Goal: Task Accomplishment & Management: Complete application form

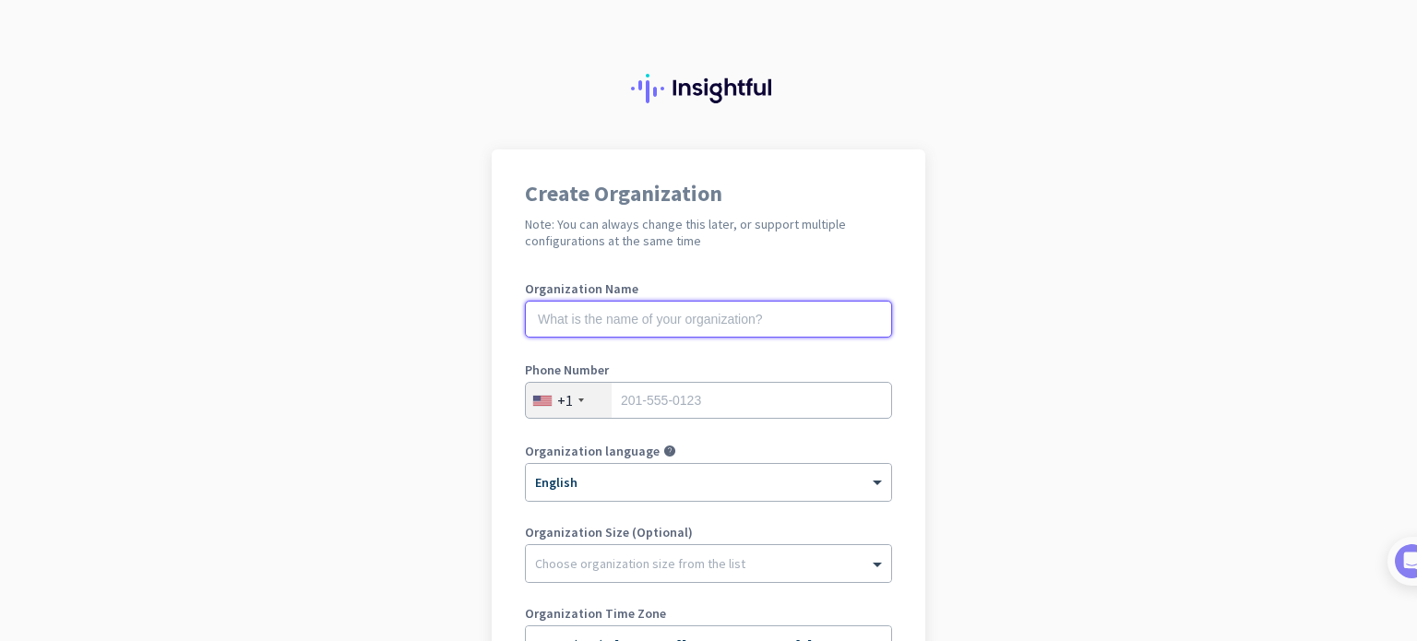
click at [638, 301] on input "text" at bounding box center [708, 319] width 367 height 37
click at [654, 320] on input "text" at bounding box center [708, 319] width 367 height 37
type input "RWS Group"
click at [573, 407] on div "+1" at bounding box center [569, 400] width 86 height 35
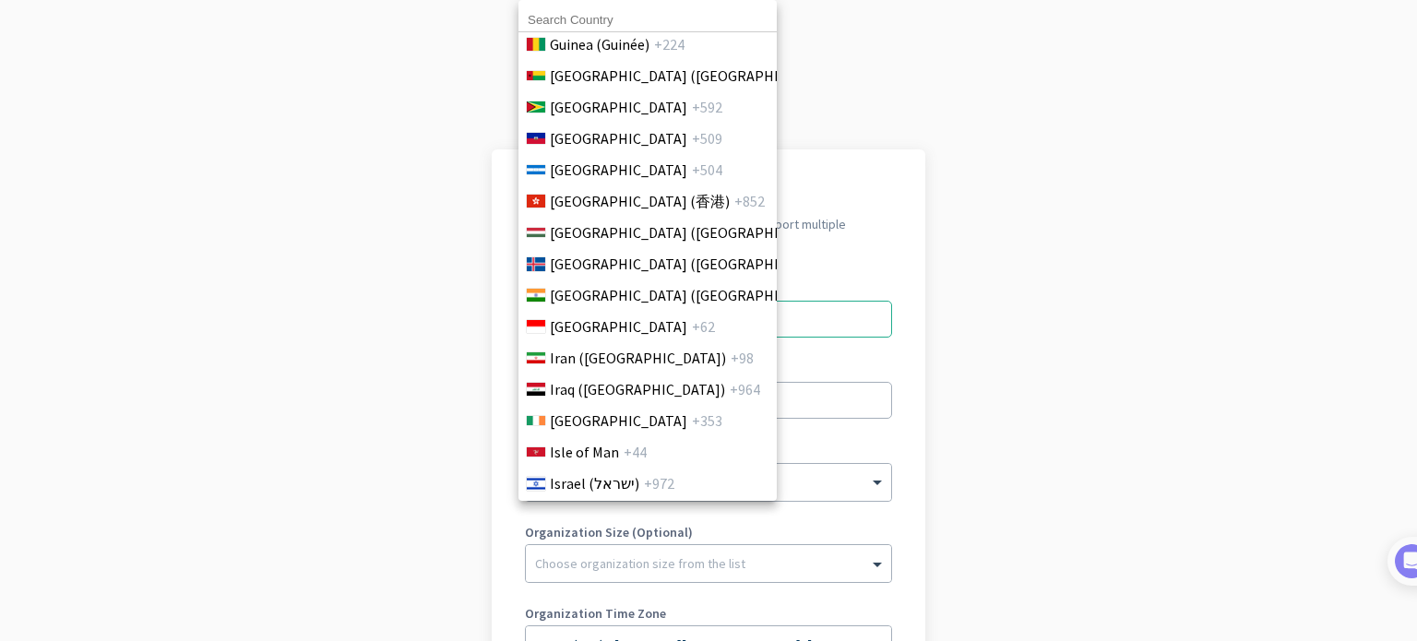
scroll to position [3045, 0]
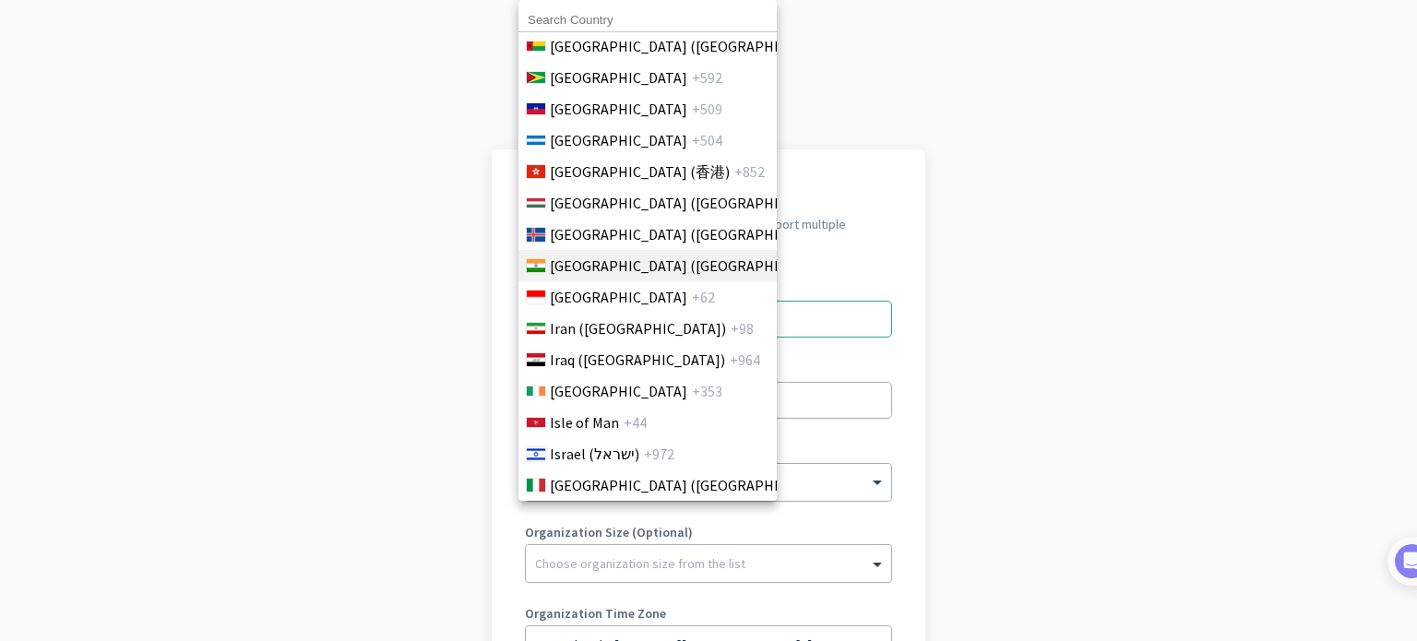
click at [579, 266] on span "[GEOGRAPHIC_DATA] ([GEOGRAPHIC_DATA])" at bounding box center [694, 266] width 288 height 22
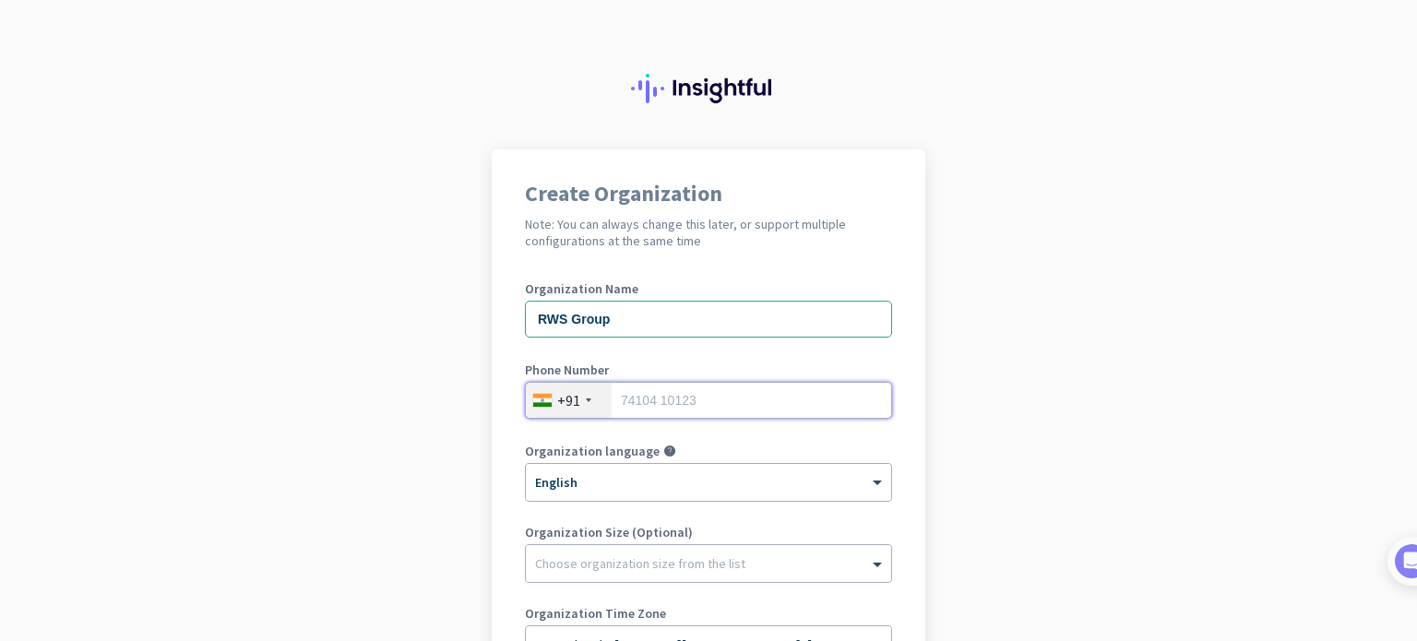
click at [686, 409] on input "tel" at bounding box center [708, 400] width 367 height 37
drag, startPoint x: 619, startPoint y: 392, endPoint x: 554, endPoint y: 406, distance: 67.0
click at [571, 405] on div "[PHONE_NUMBER]" at bounding box center [708, 400] width 367 height 37
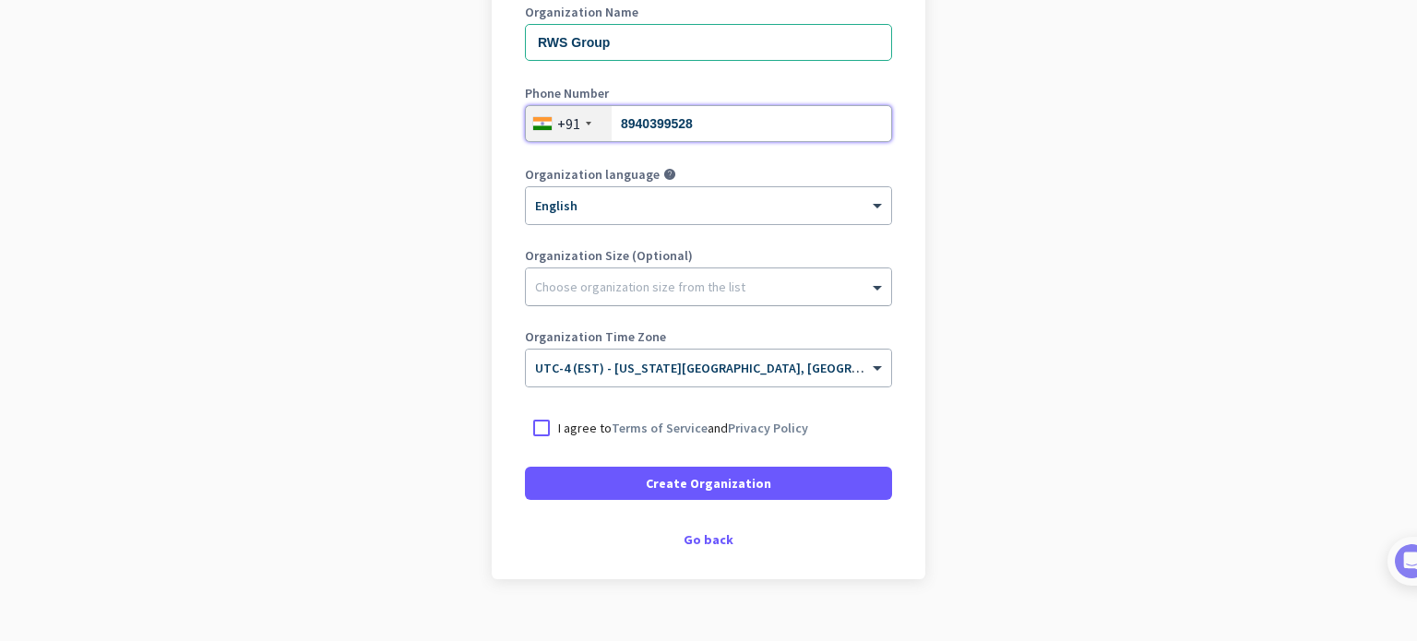
type input "8940399528"
click at [646, 278] on div at bounding box center [708, 282] width 365 height 18
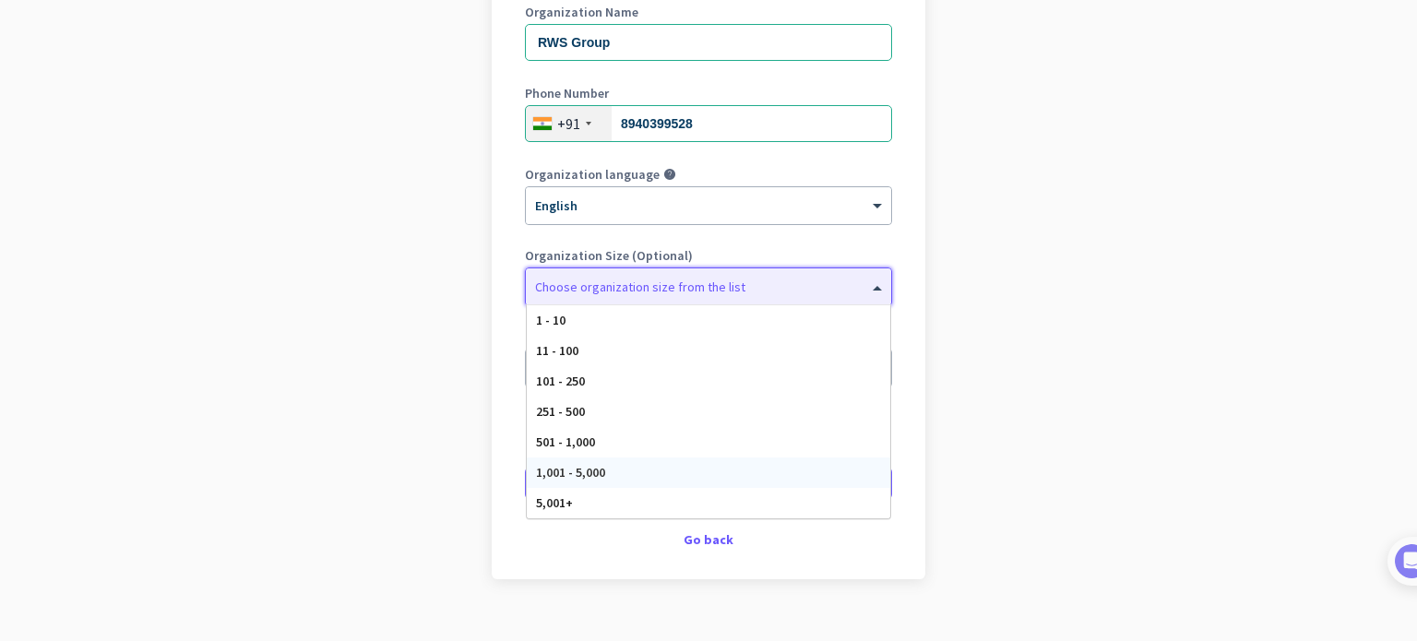
click at [630, 474] on div "1,001 - 5,000" at bounding box center [709, 473] width 364 height 30
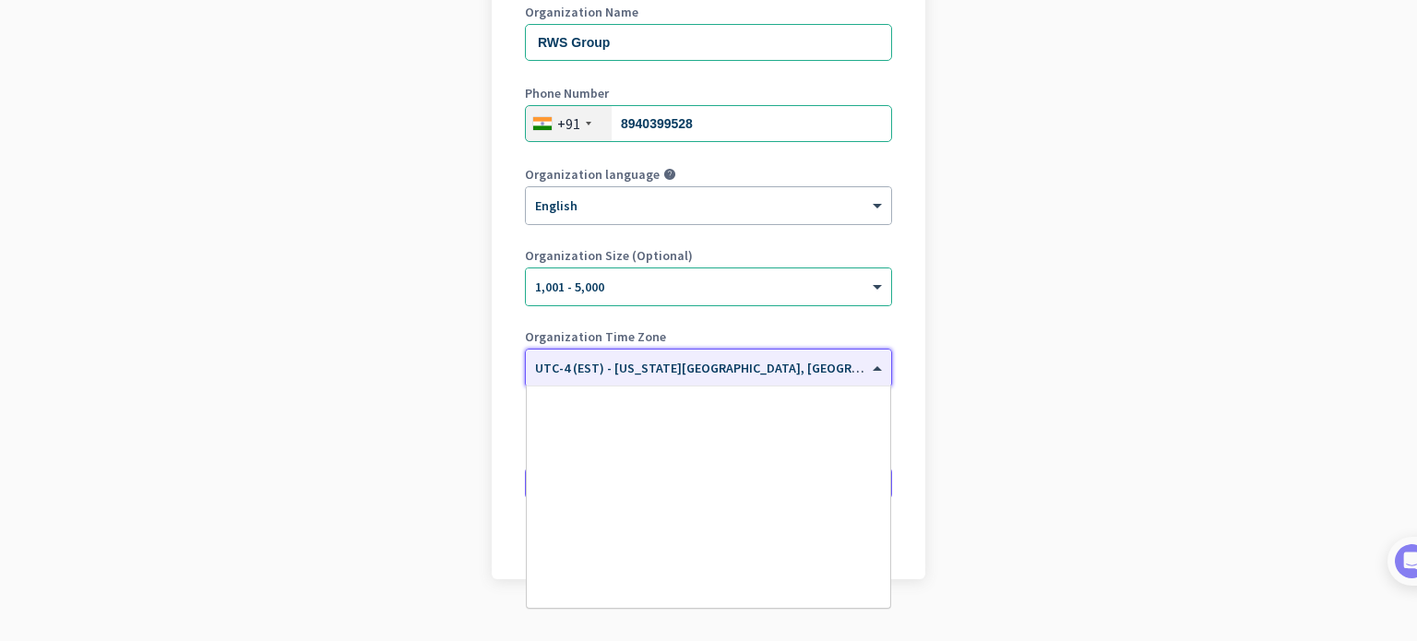
click at [722, 365] on input "text" at bounding box center [690, 362] width 310 height 14
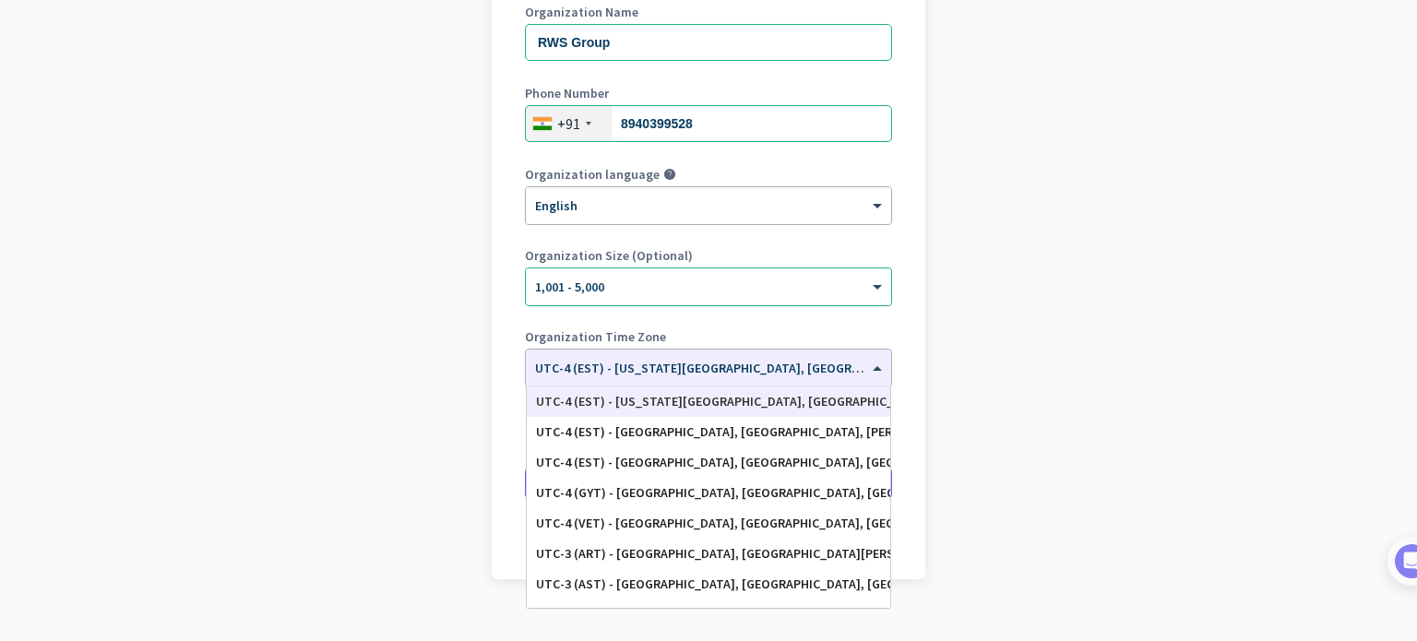
click at [919, 359] on app-onboarding-organization "Create Organization Note: You can always change this later, or support multiple…" at bounding box center [708, 272] width 1417 height 799
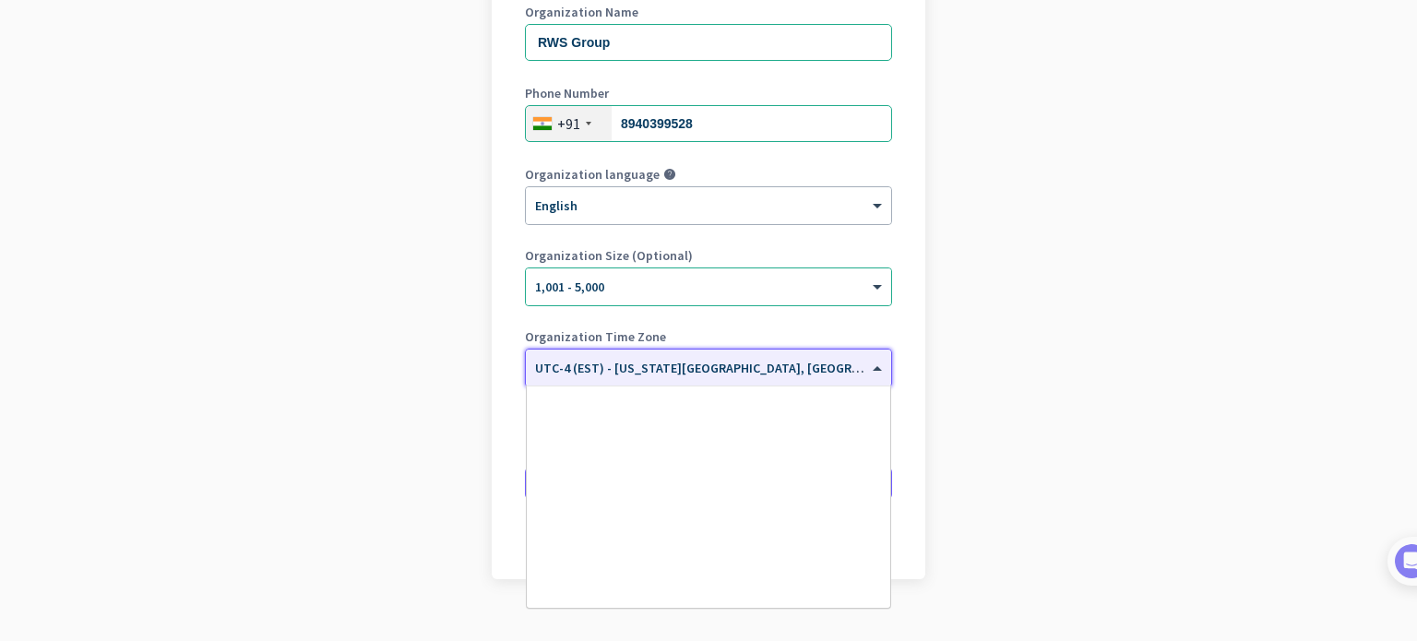
click at [851, 369] on div at bounding box center [708, 362] width 365 height 16
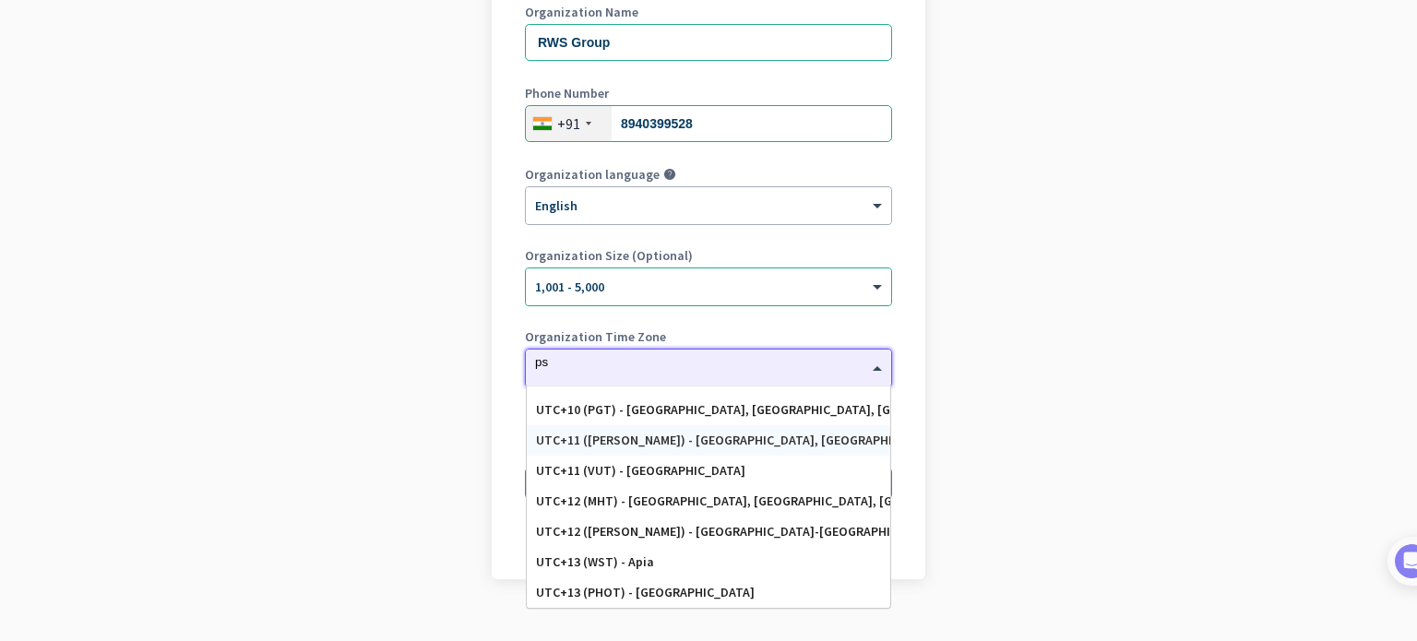
scroll to position [0, 0]
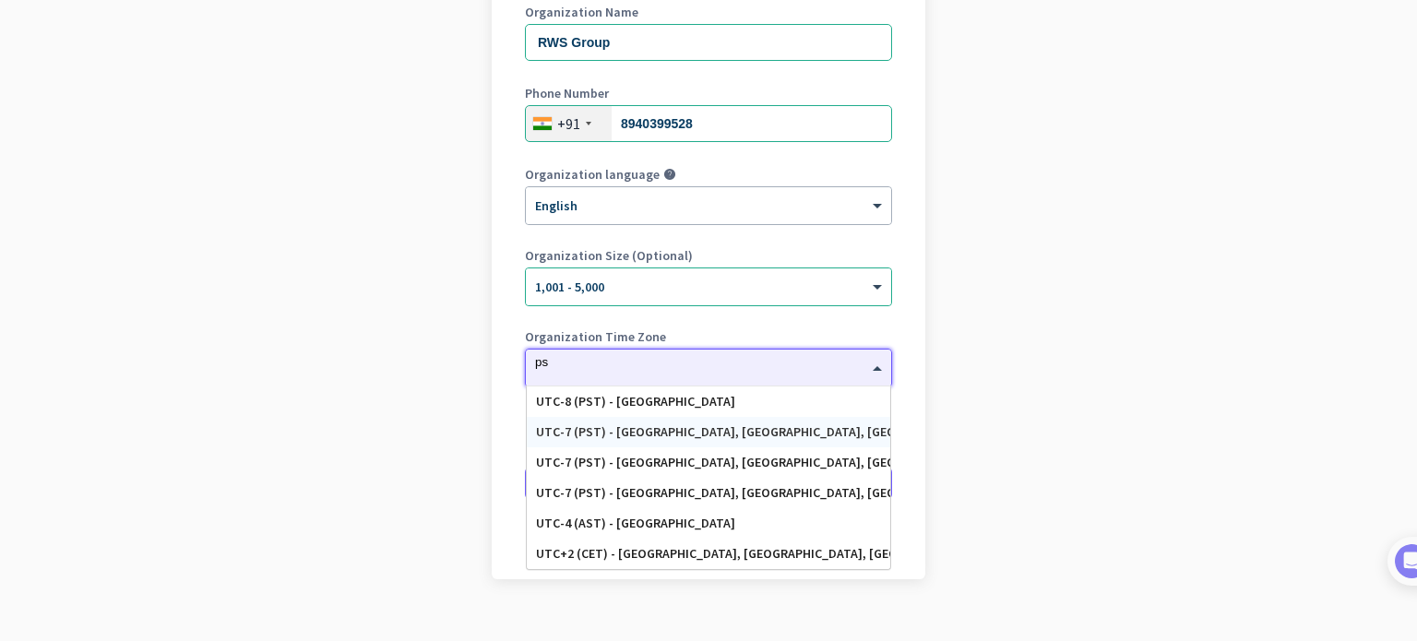
type input "pst"
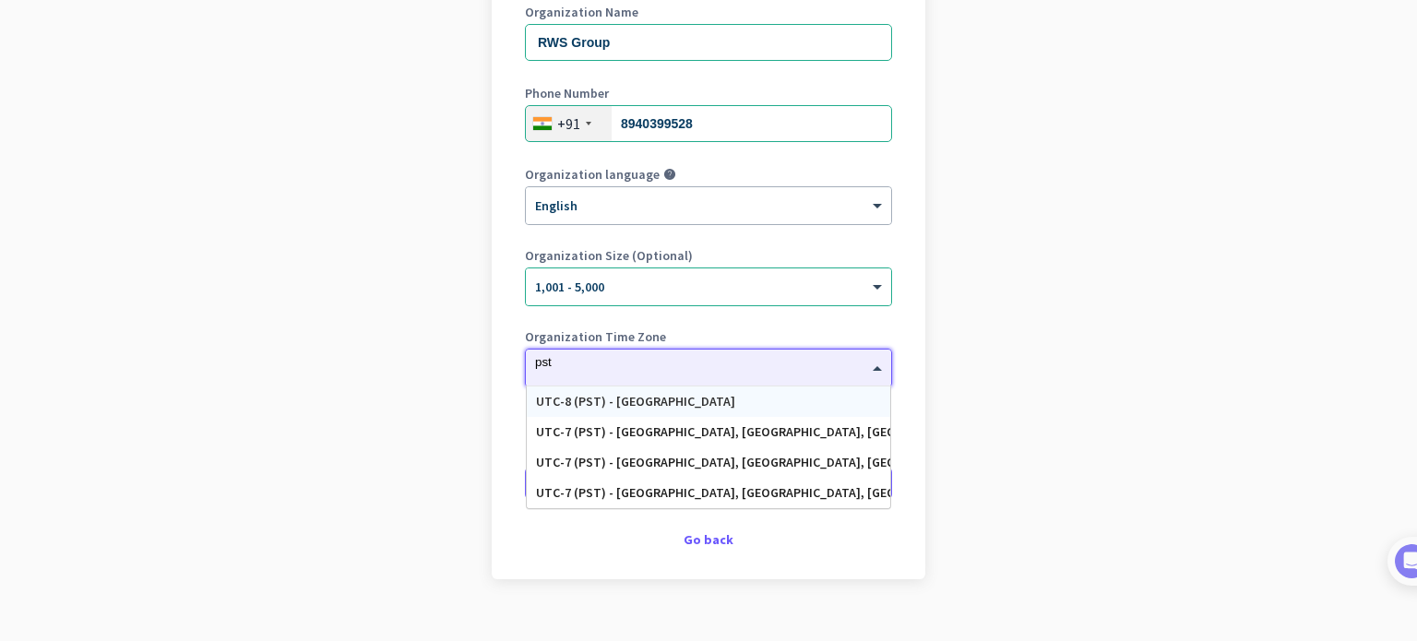
click at [635, 396] on div "UTC-8 (PST) - [GEOGRAPHIC_DATA]" at bounding box center [708, 402] width 345 height 16
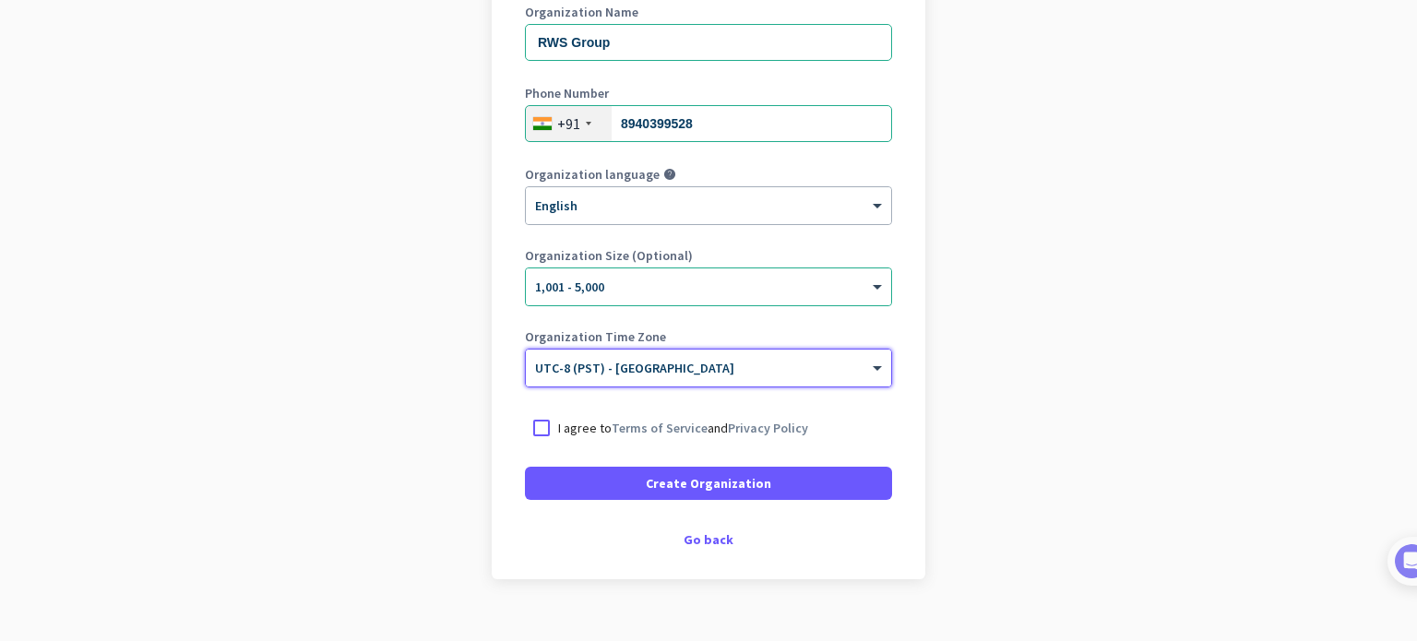
click at [679, 364] on input "text" at bounding box center [690, 362] width 310 height 14
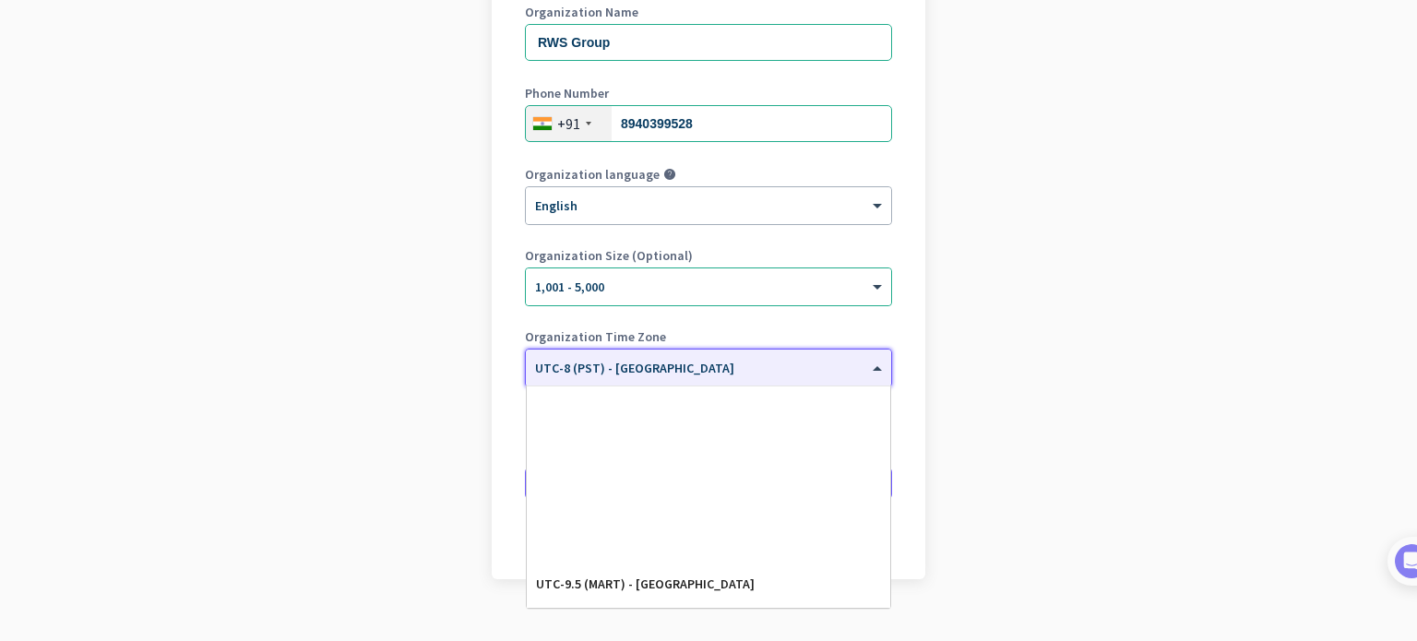
scroll to position [304, 0]
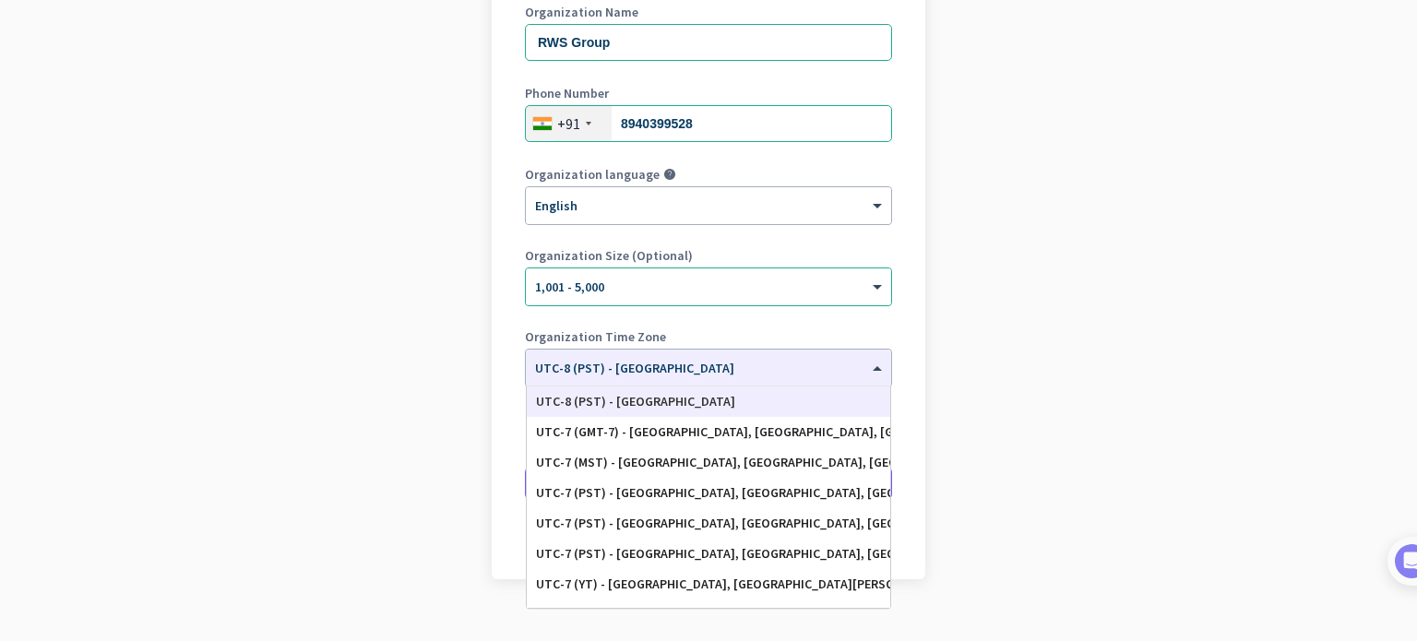
click at [1000, 382] on app-onboarding-organization "Create Organization Note: You can always change this later, or support multiple…" at bounding box center [708, 272] width 1417 height 799
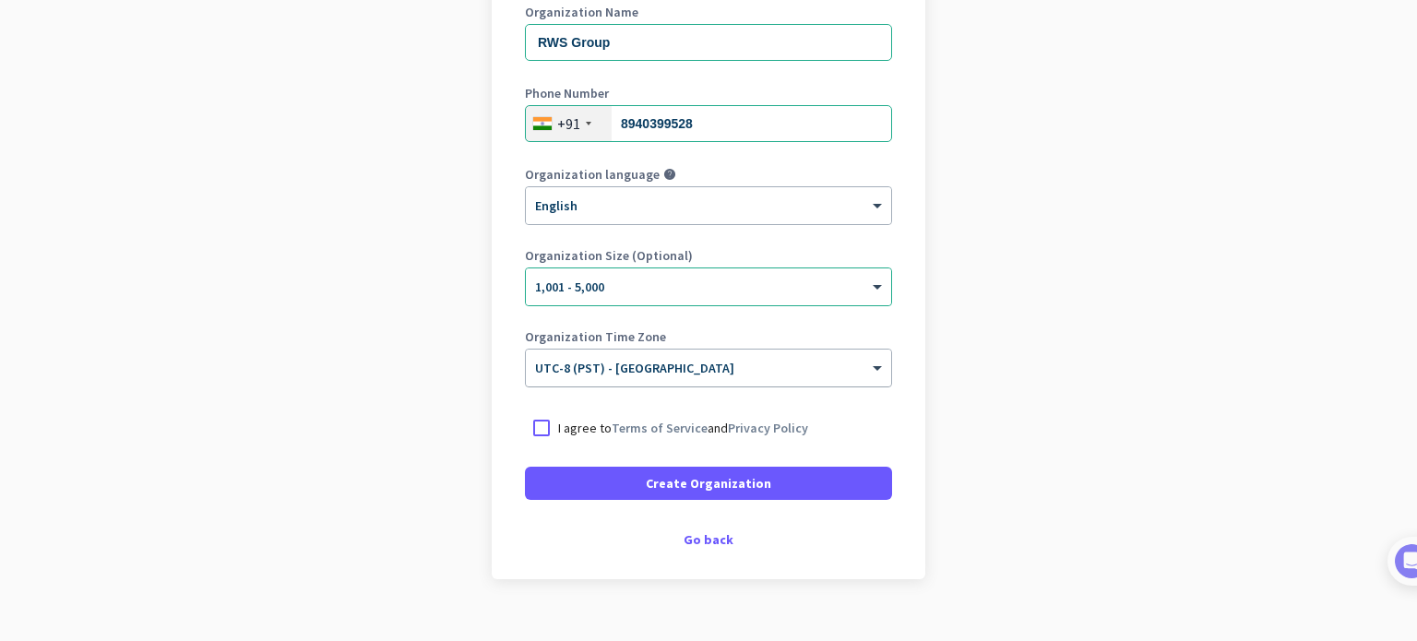
click at [660, 369] on div at bounding box center [708, 362] width 365 height 16
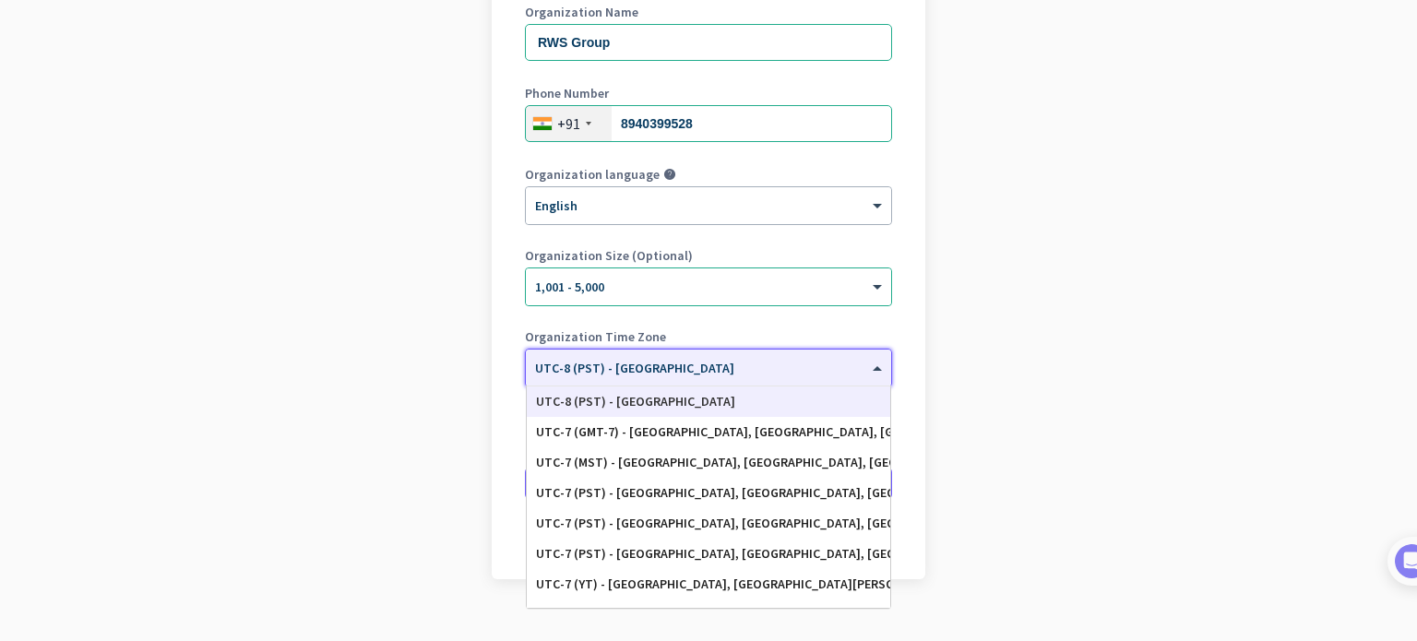
click at [660, 369] on div at bounding box center [708, 362] width 365 height 16
click at [1102, 379] on app-onboarding-organization "Create Organization Note: You can always change this later, or support multiple…" at bounding box center [708, 272] width 1417 height 799
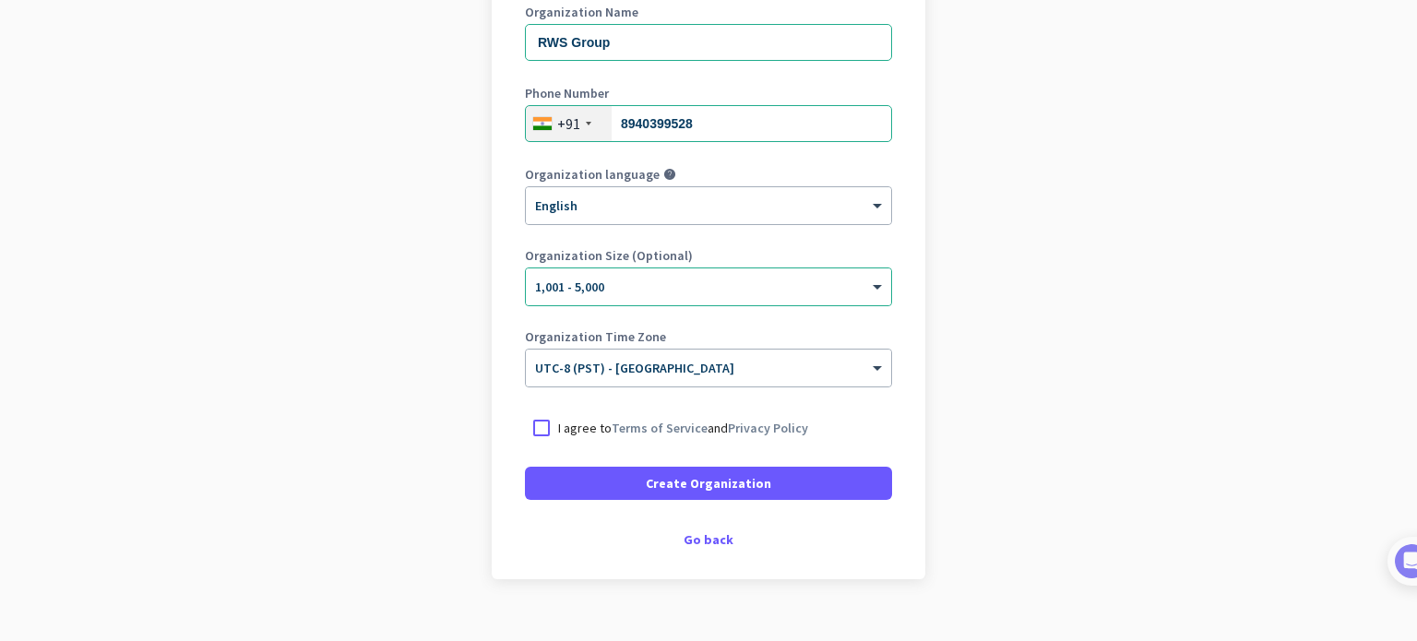
click at [701, 423] on p "I agree to Terms of Service and Privacy Policy" at bounding box center [683, 428] width 250 height 18
click at [0, 0] on input "I agree to Terms of Service and Privacy Policy" at bounding box center [0, 0] width 0 height 0
click at [675, 366] on input "text" at bounding box center [690, 362] width 310 height 14
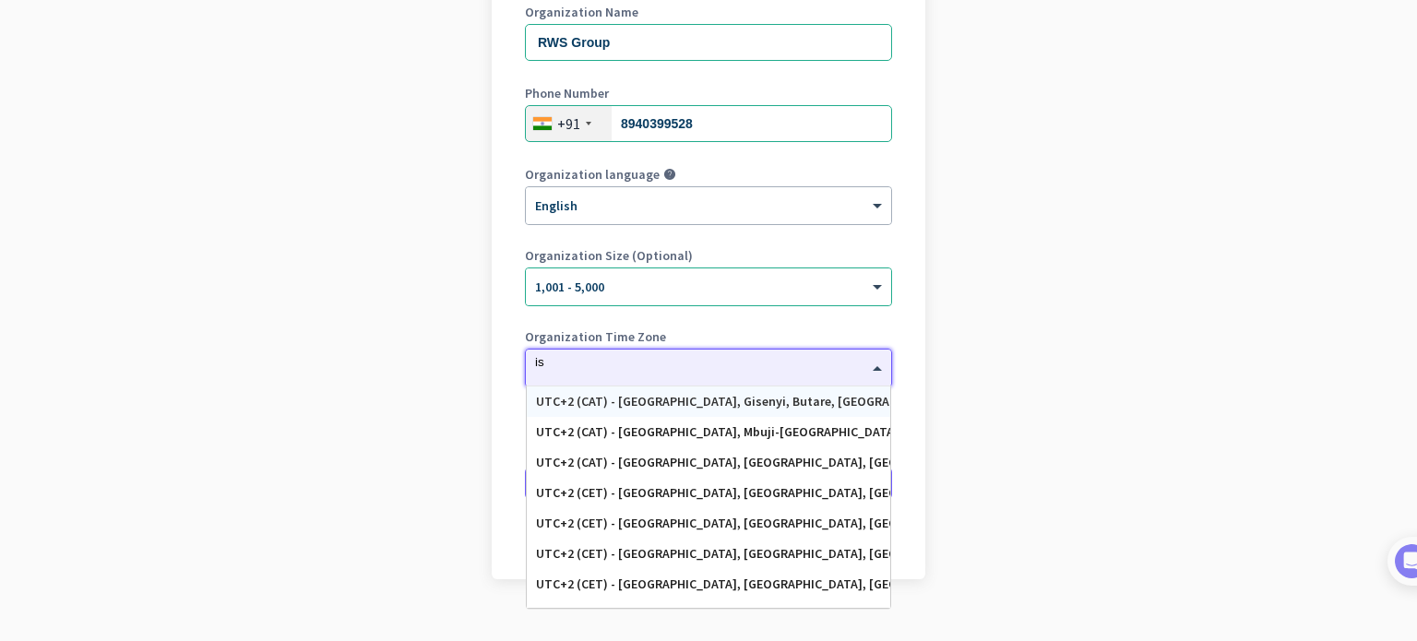
type input "i"
type input "gmt"
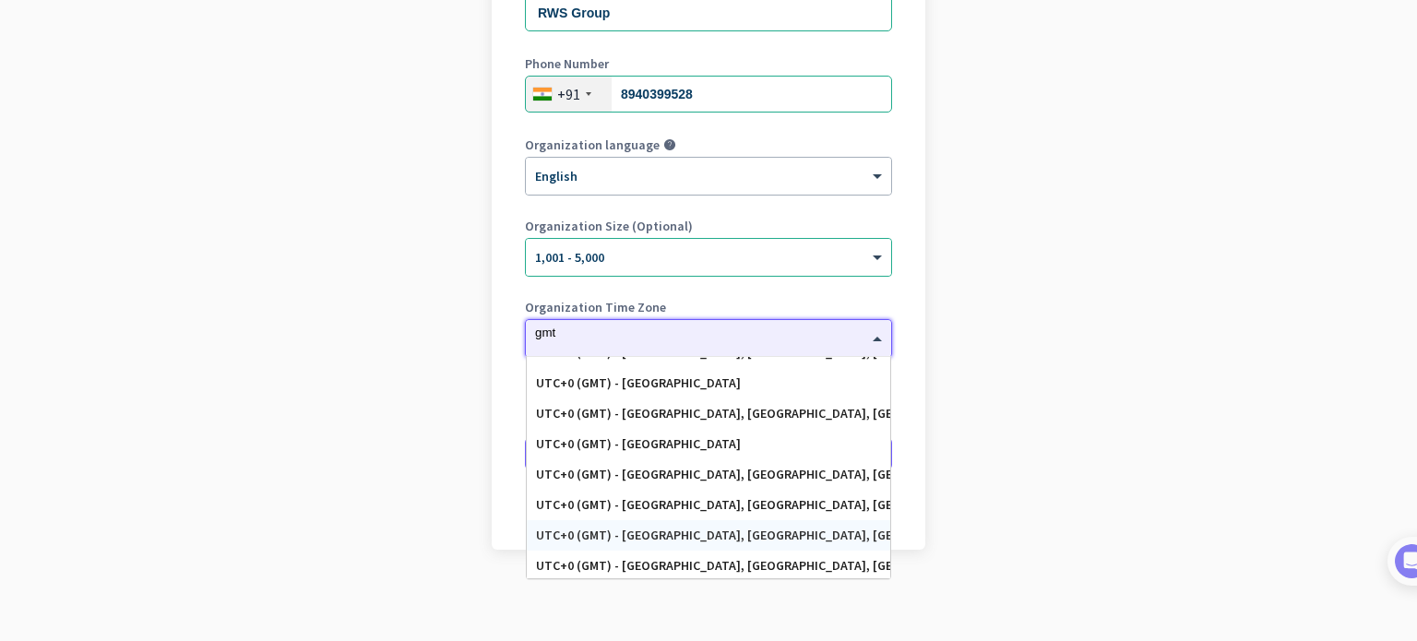
scroll to position [171, 0]
drag, startPoint x: 642, startPoint y: 342, endPoint x: 513, endPoint y: 361, distance: 130.5
click at [513, 361] on div "Create Organization Note: You can always change this later, or support multiple…" at bounding box center [709, 196] width 434 height 707
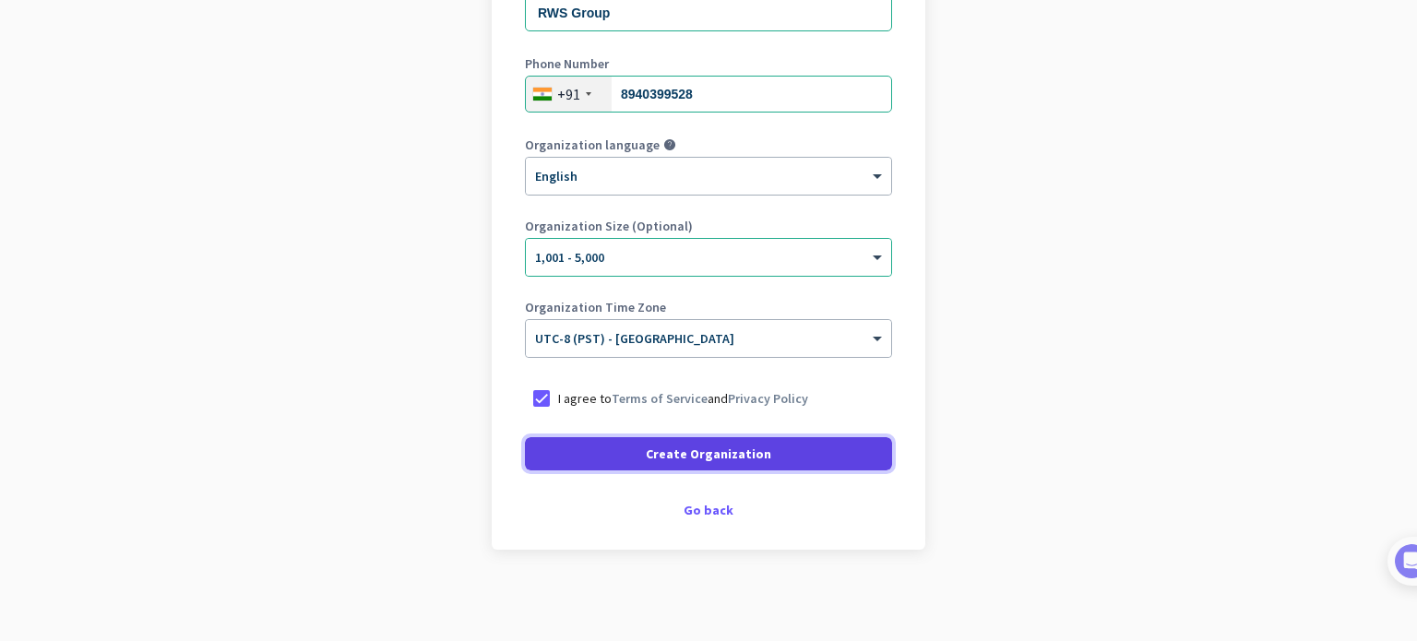
click at [655, 445] on span "Create Organization" at bounding box center [708, 454] width 125 height 18
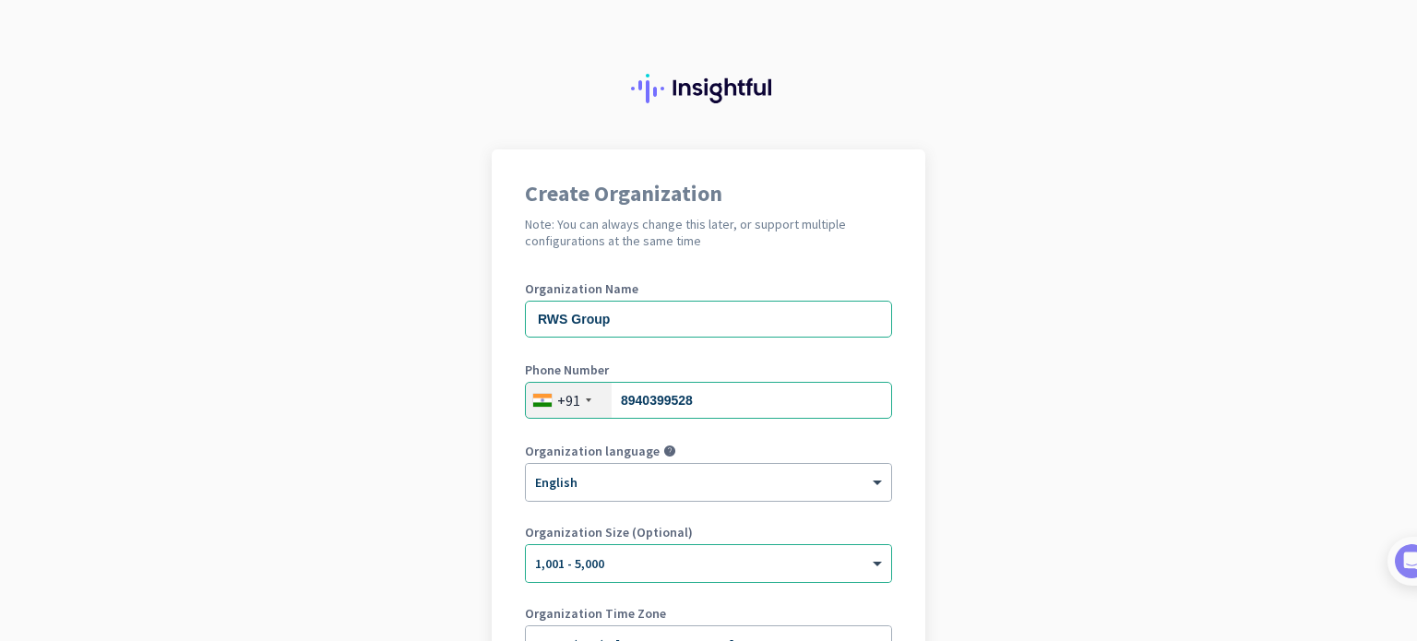
scroll to position [251, 0]
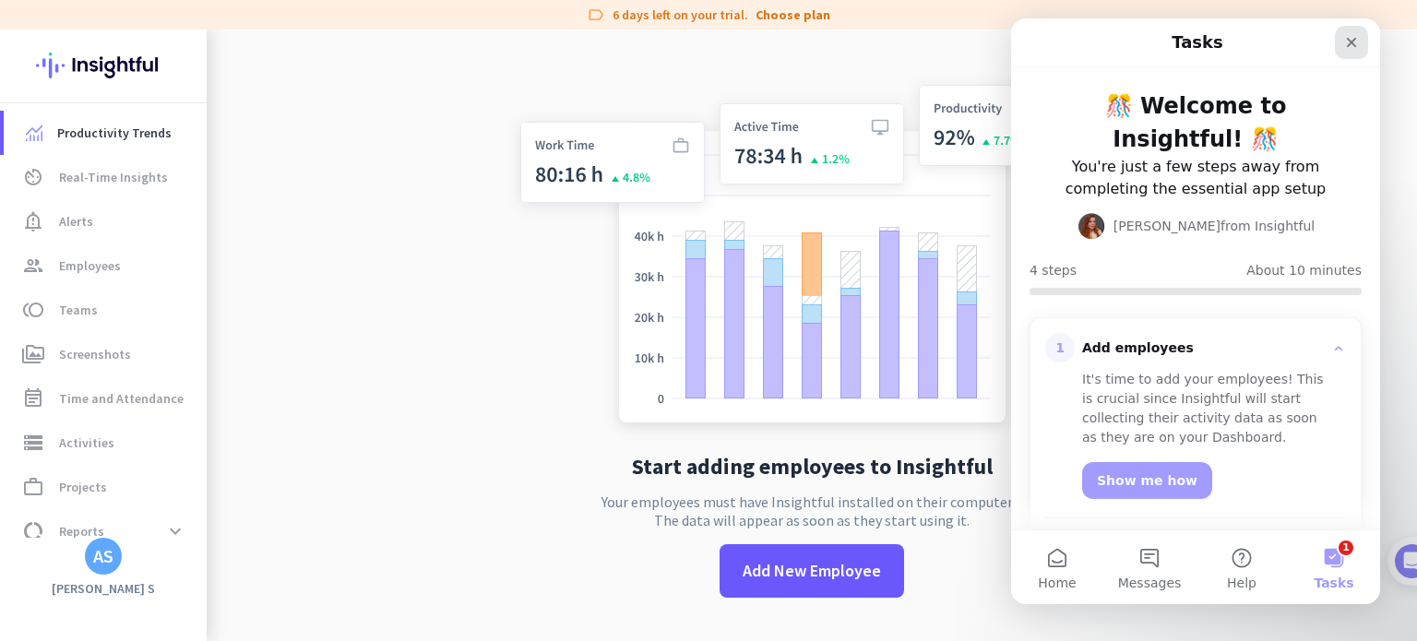
click at [1358, 43] on div "Close" at bounding box center [1351, 42] width 33 height 33
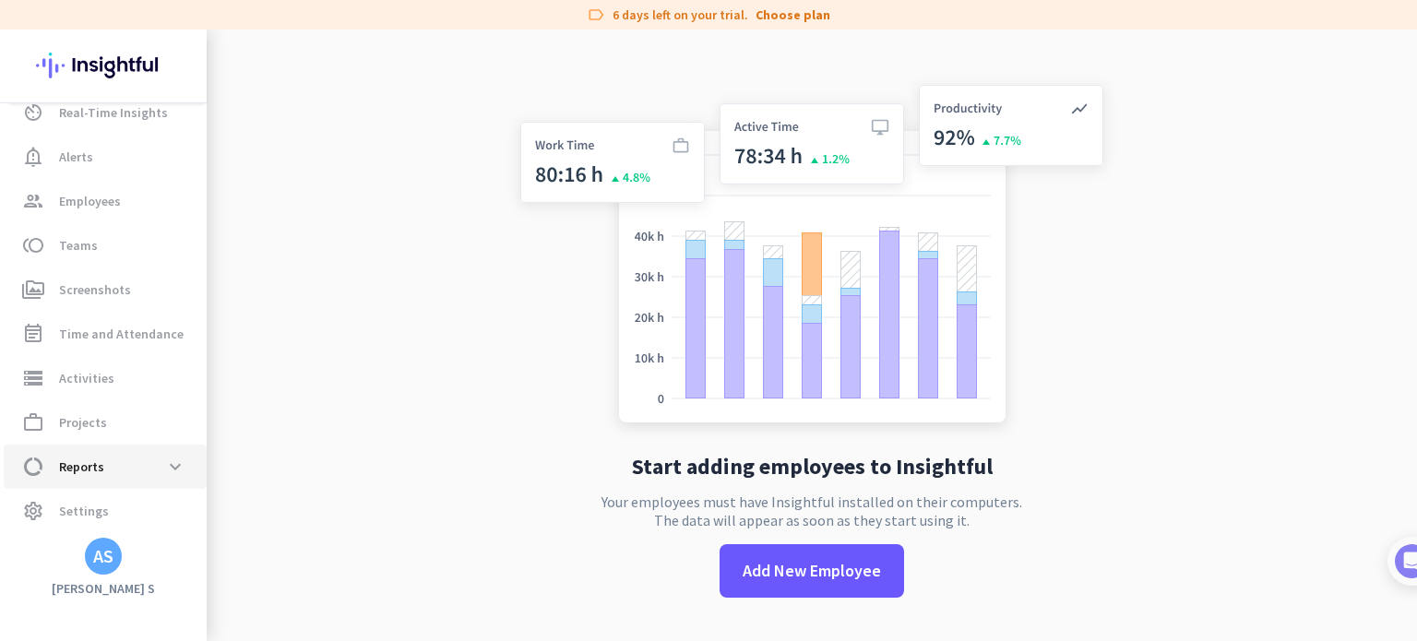
scroll to position [66, 0]
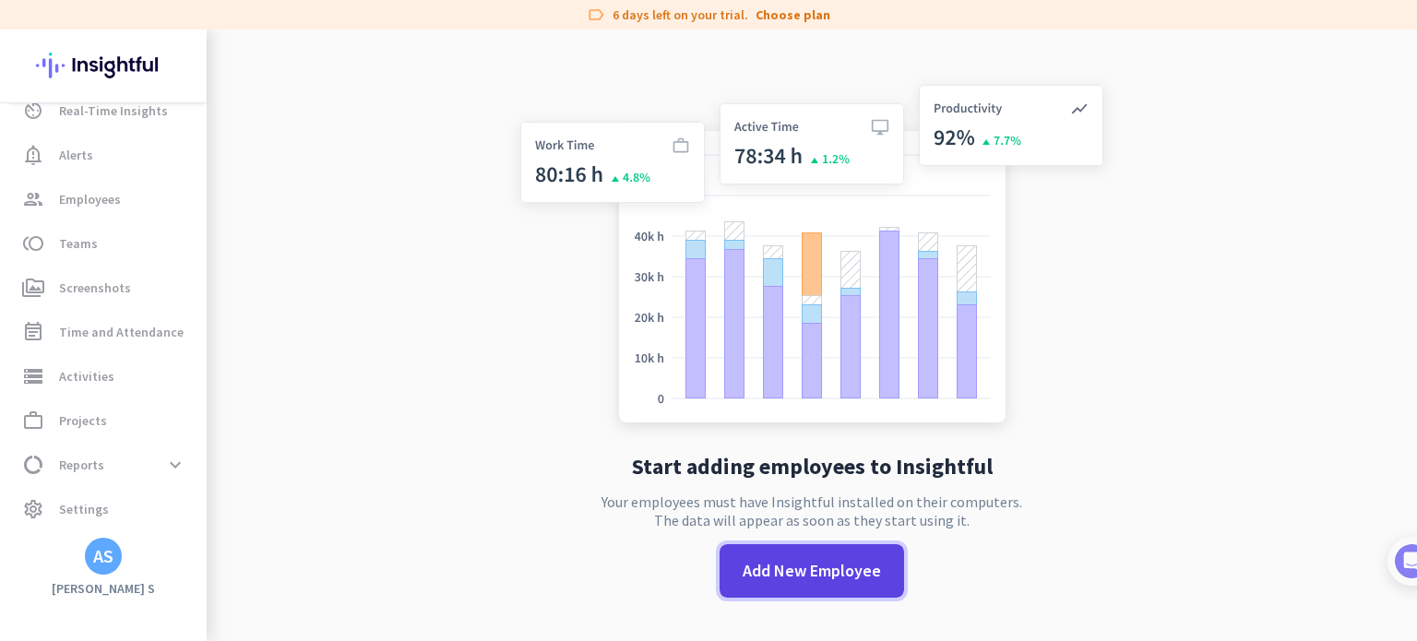
click at [817, 590] on span at bounding box center [812, 571] width 185 height 44
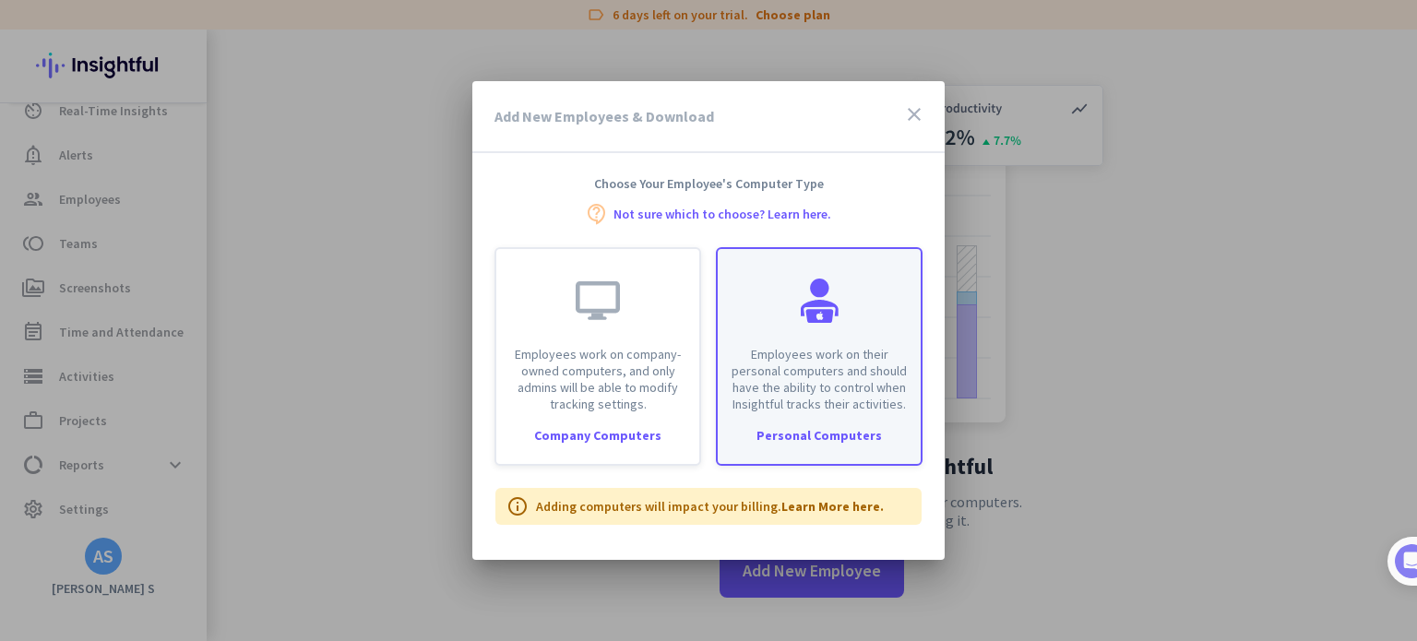
click at [830, 401] on p "Employees work on their personal computers and should have the ability to contr…" at bounding box center [819, 379] width 181 height 66
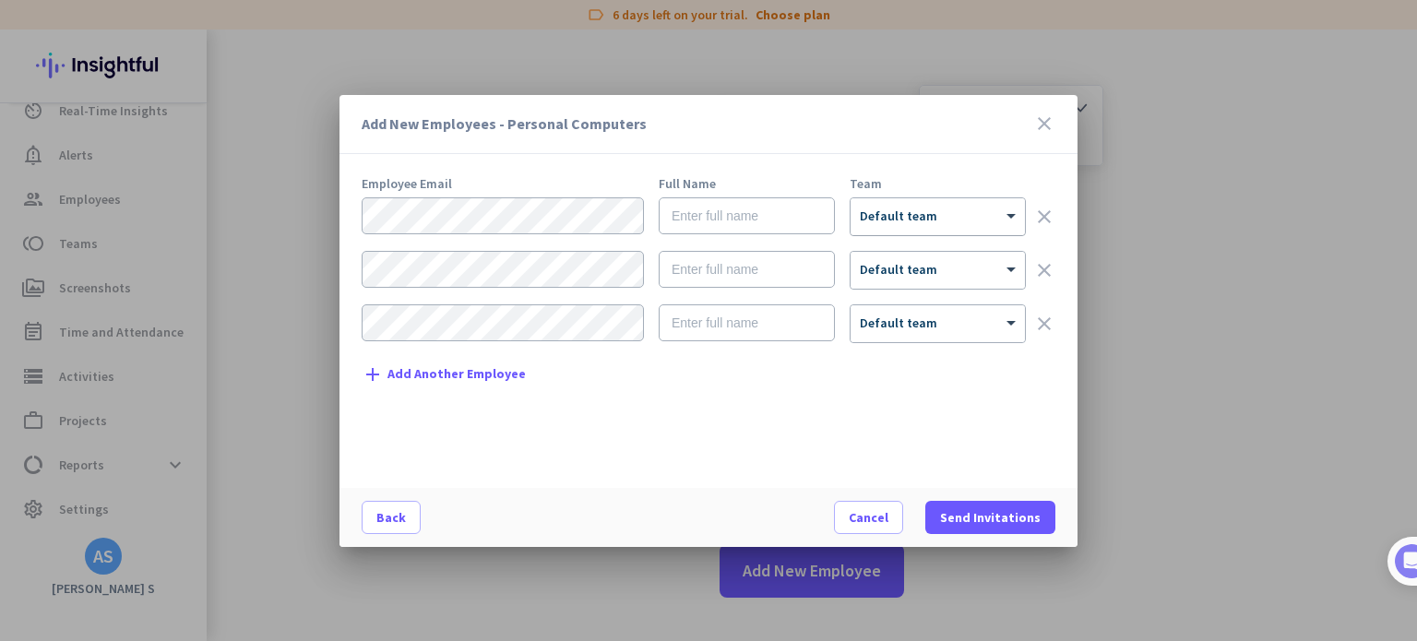
click at [905, 226] on div "× Default team" at bounding box center [938, 216] width 174 height 37
click at [1047, 125] on icon "close" at bounding box center [1044, 124] width 22 height 22
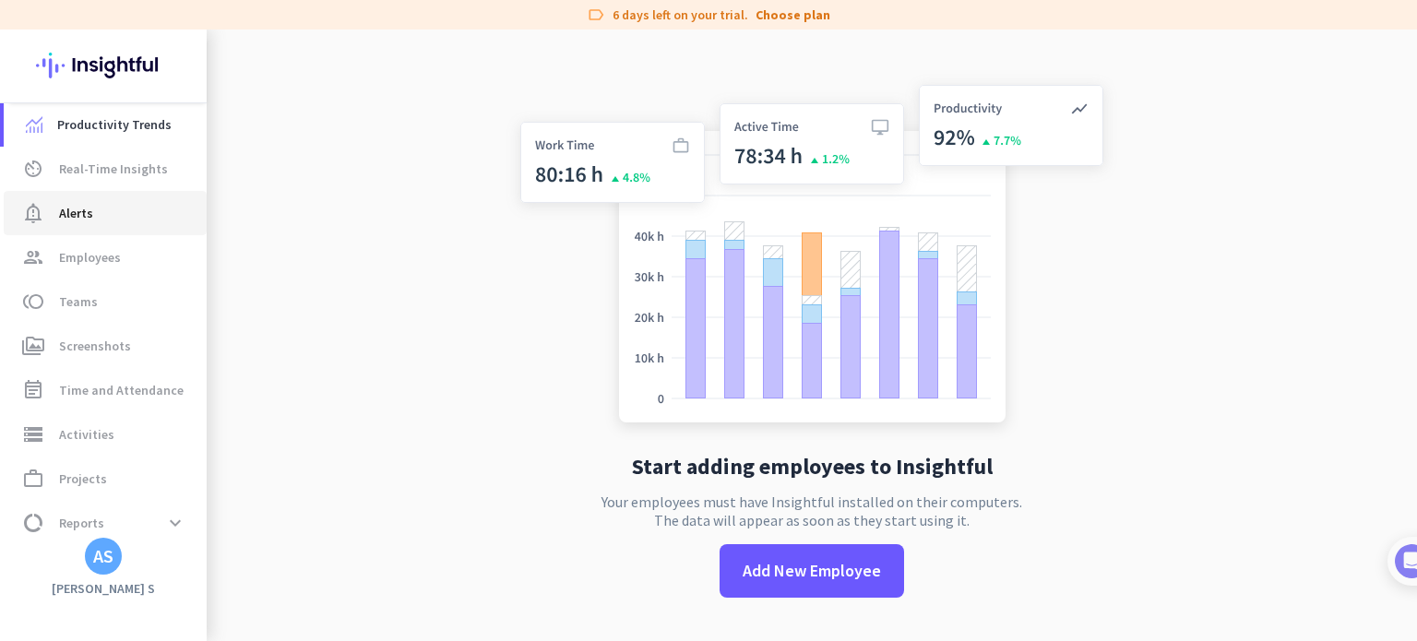
scroll to position [0, 0]
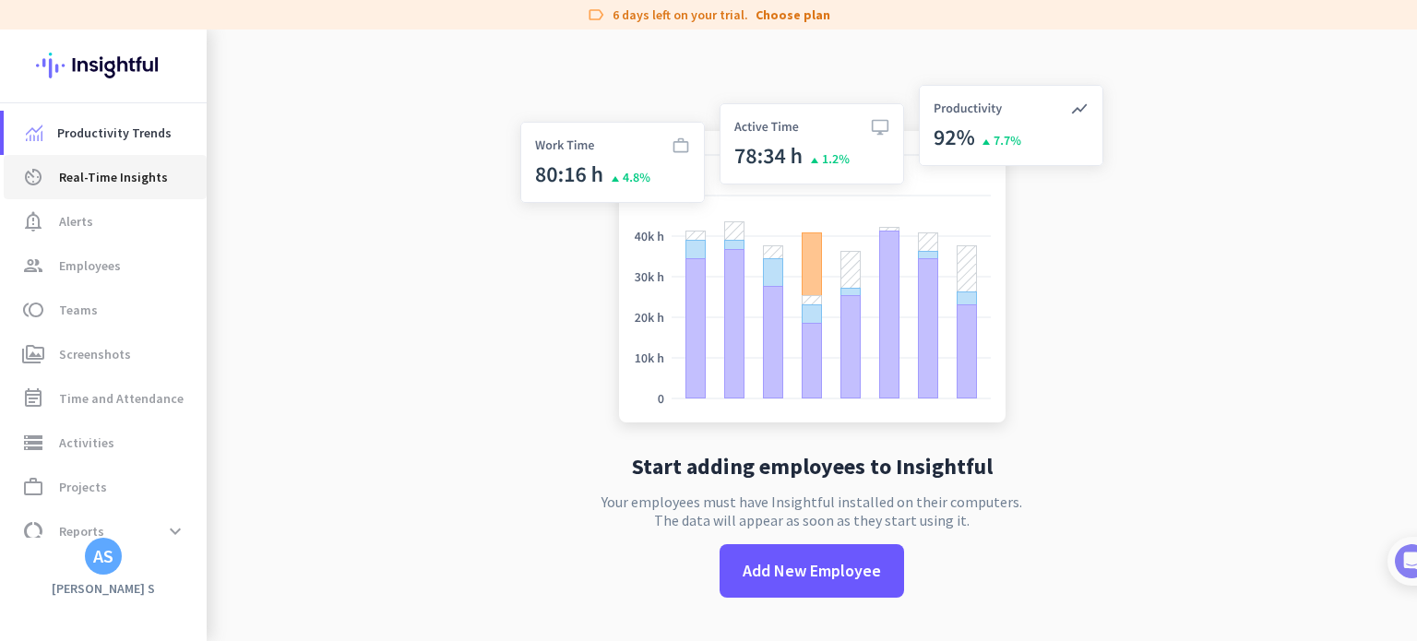
click at [127, 189] on link "av_timer Real-Time Insights" at bounding box center [105, 177] width 203 height 44
